Goal: Task Accomplishment & Management: Complete application form

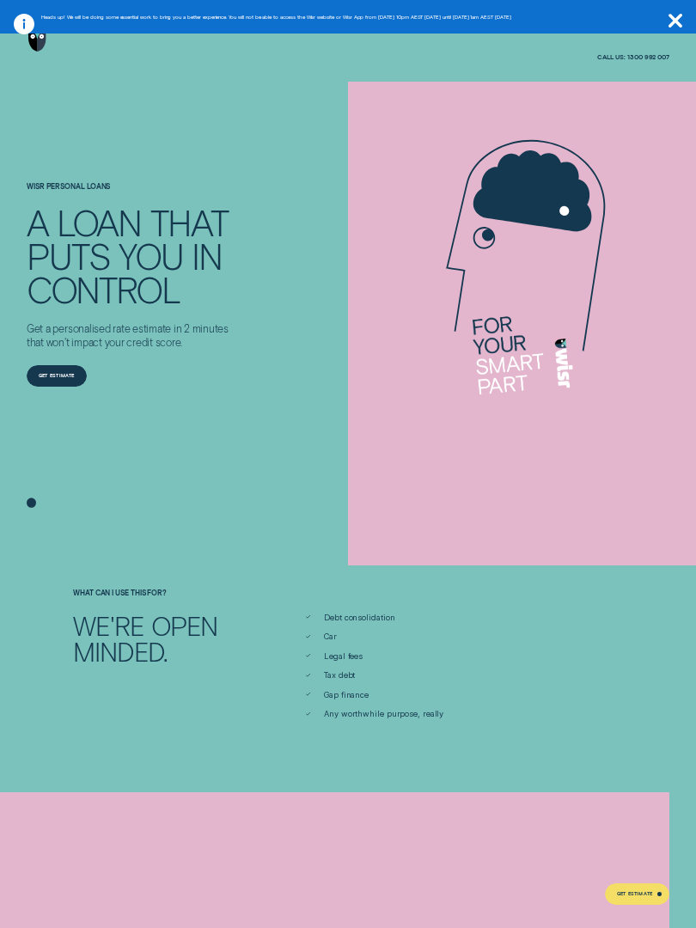
click at [577, 156] on icon at bounding box center [524, 268] width 275 height 275
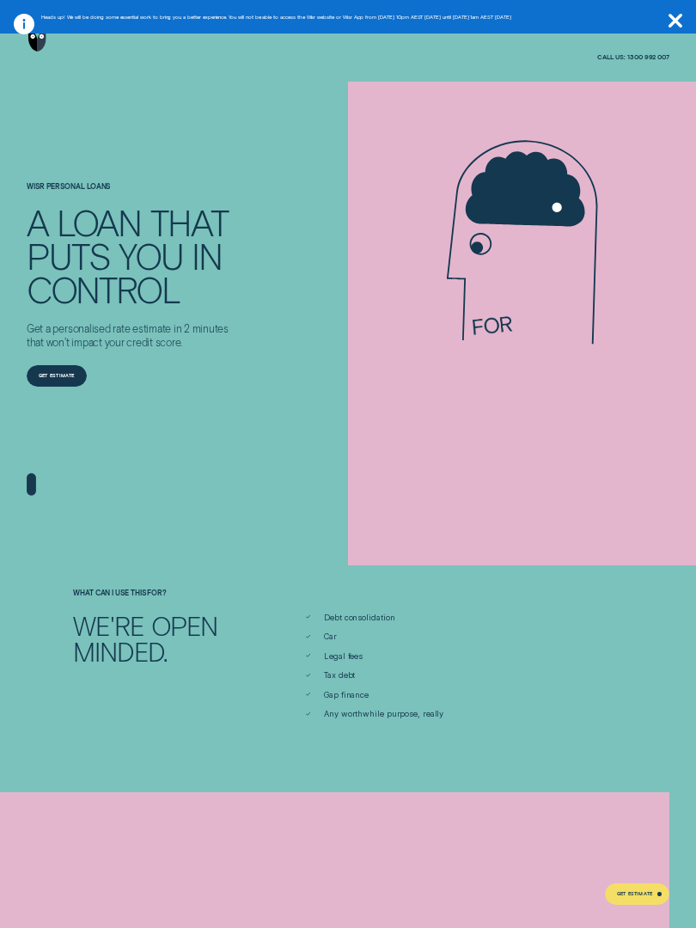
click at [505, 174] on icon at bounding box center [524, 189] width 122 height 81
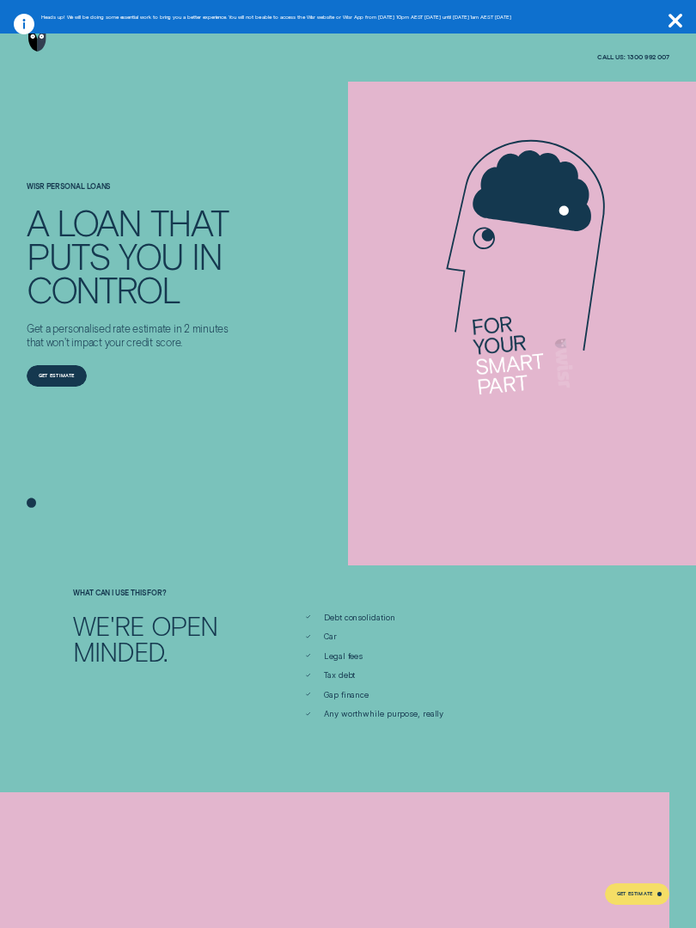
click at [552, 162] on icon at bounding box center [533, 189] width 125 height 86
click at [492, 185] on icon at bounding box center [534, 188] width 125 height 87
